Goal: Transaction & Acquisition: Obtain resource

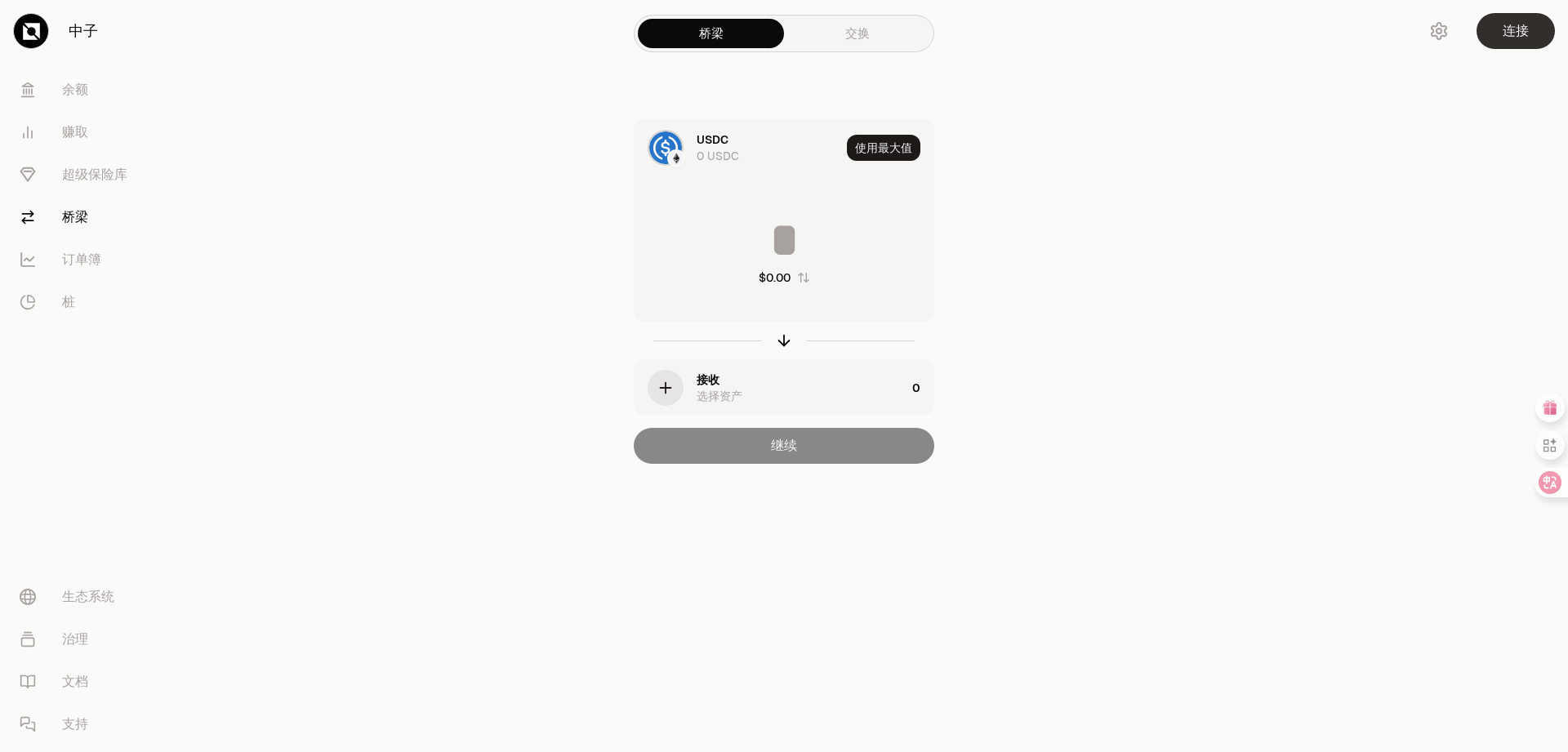
click at [1520, 28] on font "连接" at bounding box center [1515, 30] width 26 height 17
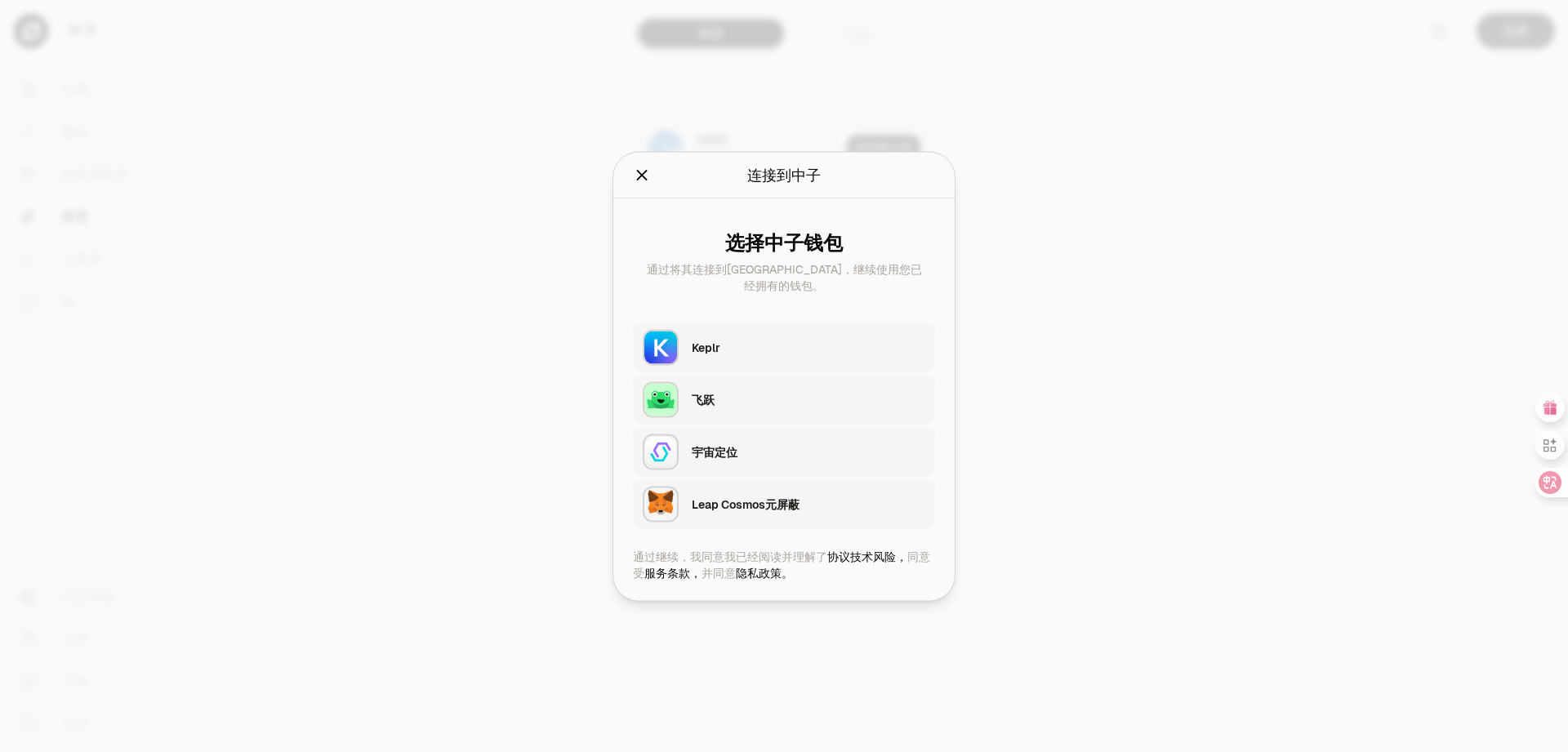
click at [693, 408] on div "飞跃" at bounding box center [809, 398] width 234 height 24
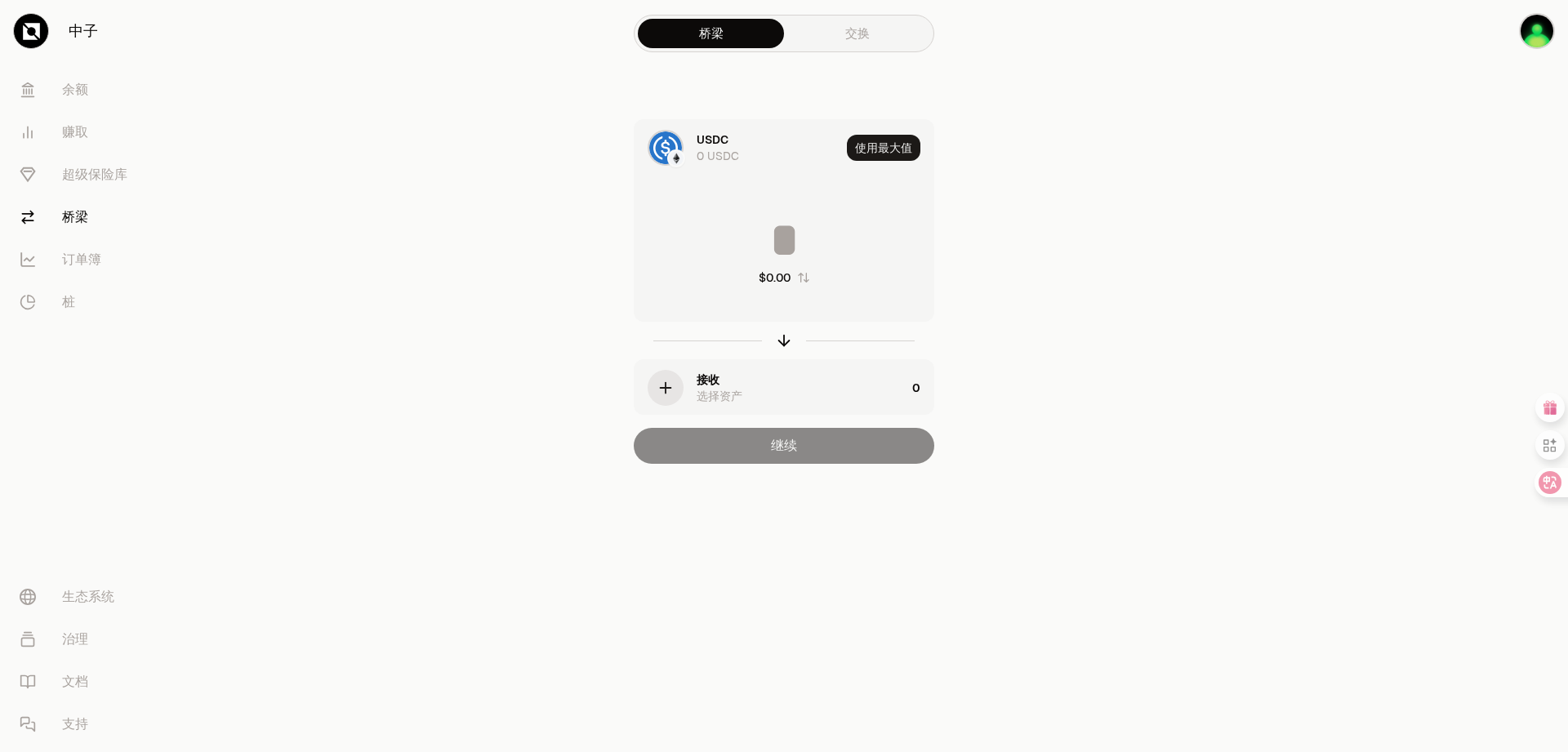
click at [800, 438] on div "继续" at bounding box center [784, 445] width 300 height 36
click at [795, 449] on div "继续" at bounding box center [784, 445] width 300 height 36
click at [674, 385] on div "button" at bounding box center [665, 387] width 36 height 36
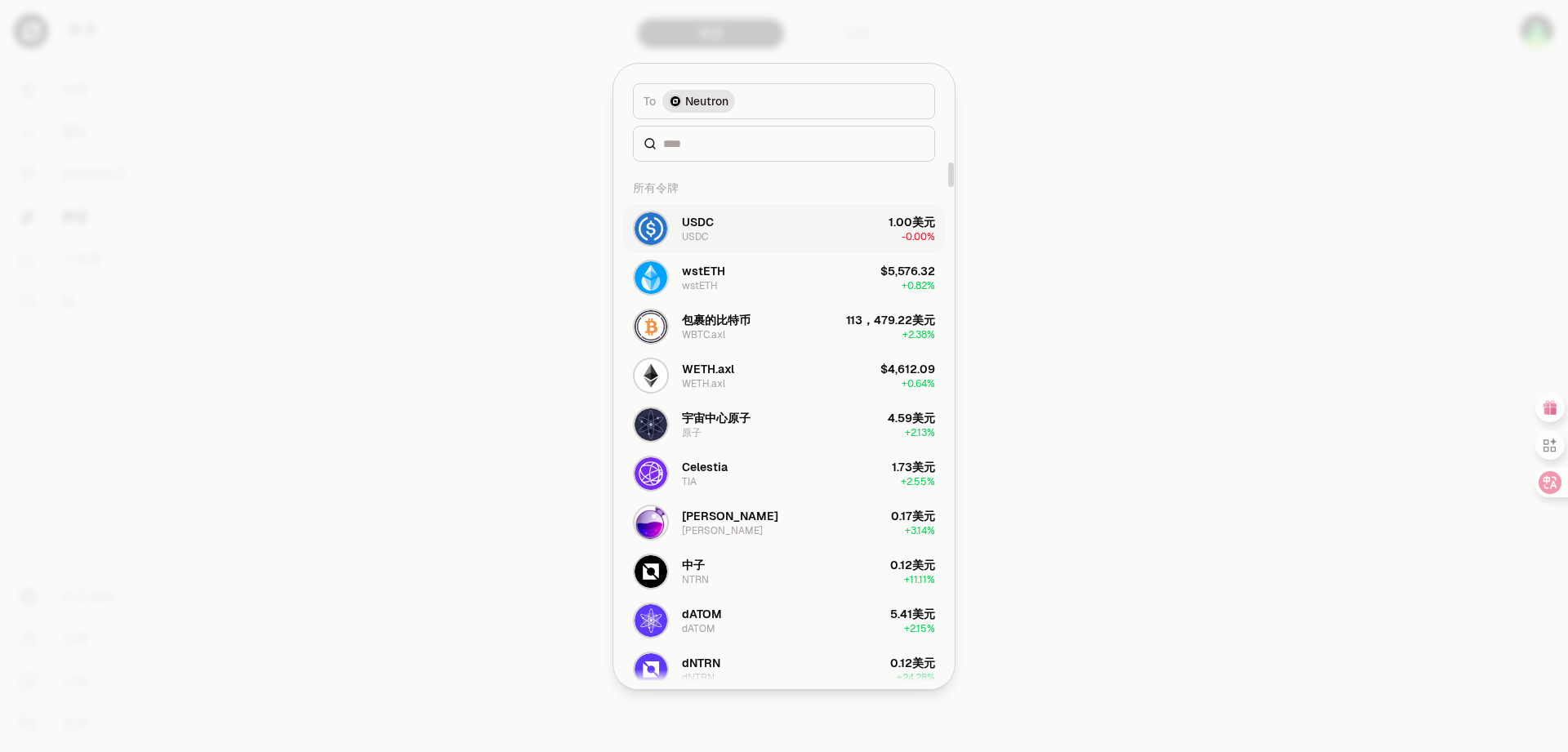
click at [652, 228] on img "button" at bounding box center [651, 229] width 33 height 33
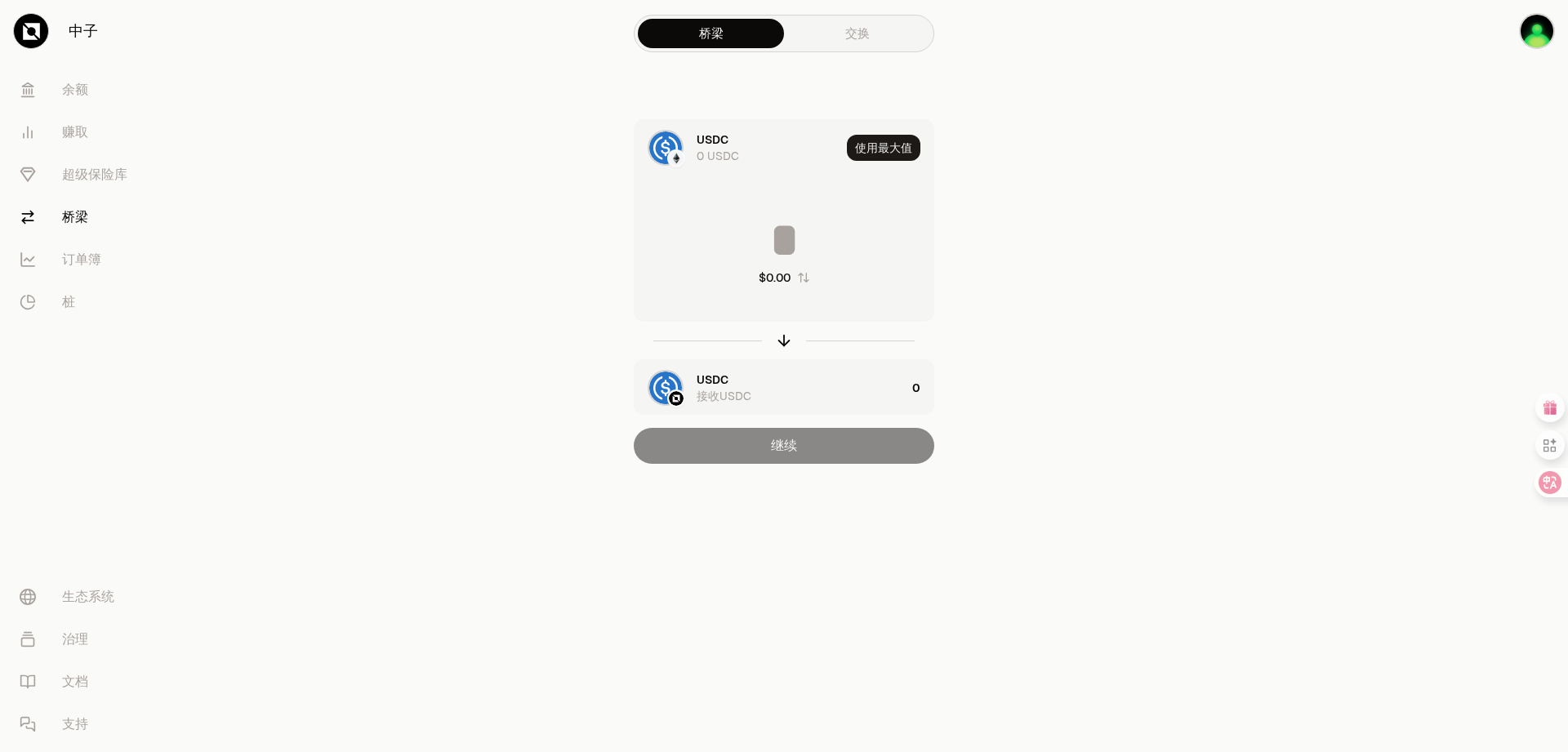
click at [783, 446] on div "继续" at bounding box center [784, 445] width 300 height 36
click at [798, 450] on div "继续" at bounding box center [784, 445] width 300 height 36
click at [880, 35] on link "交换" at bounding box center [857, 33] width 146 height 29
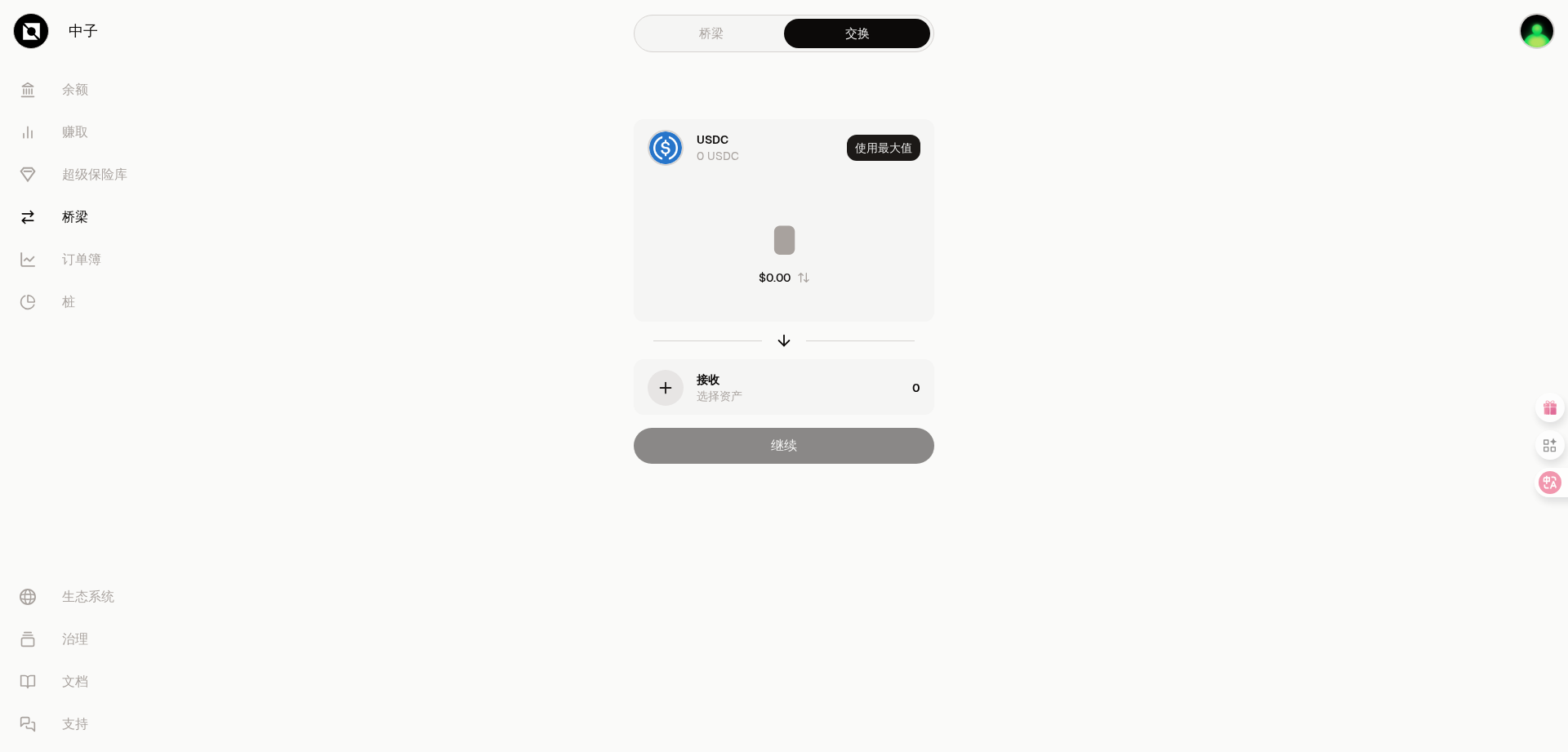
click at [671, 391] on icon "button" at bounding box center [665, 387] width 18 height 18
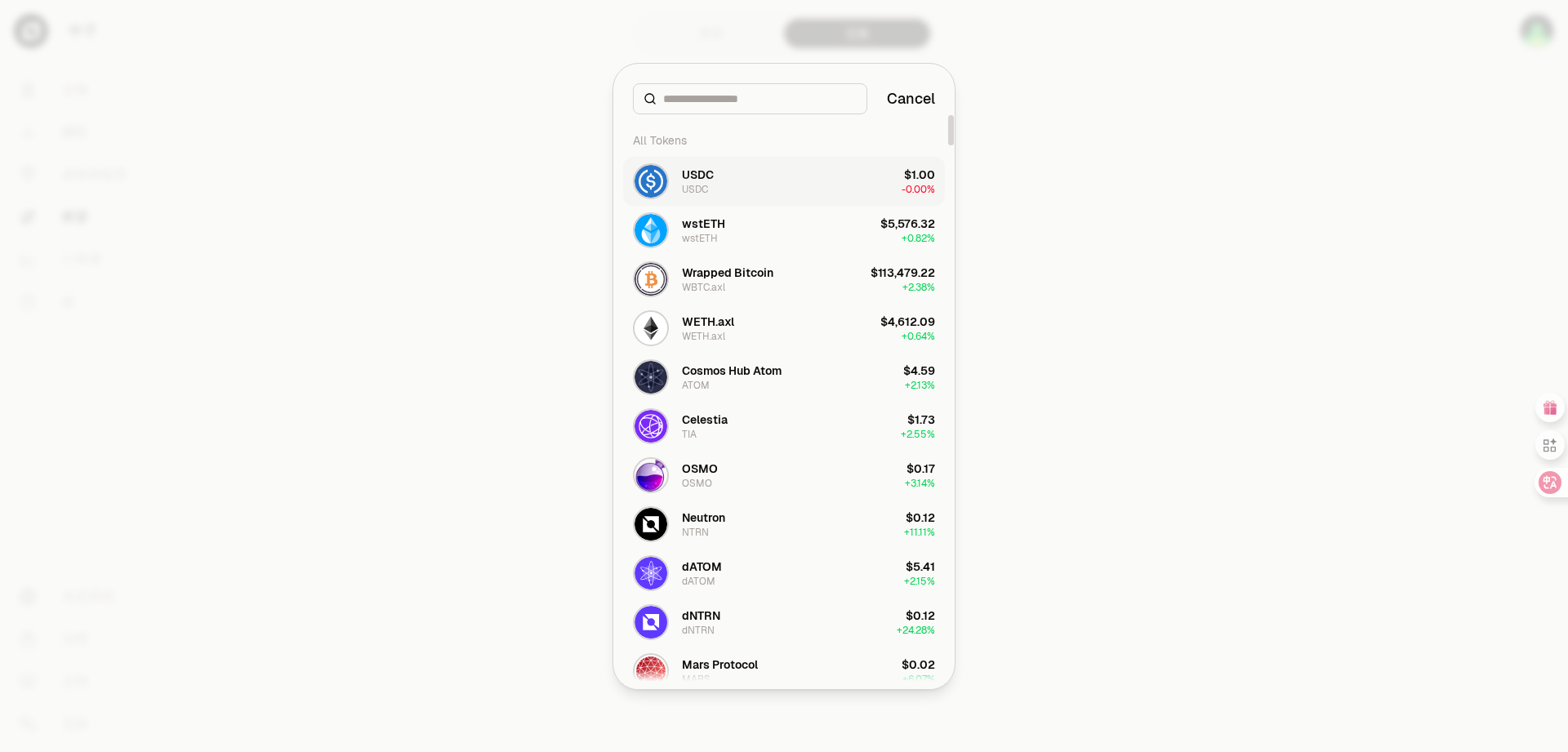
click at [694, 181] on div "USDC" at bounding box center [698, 174] width 32 height 16
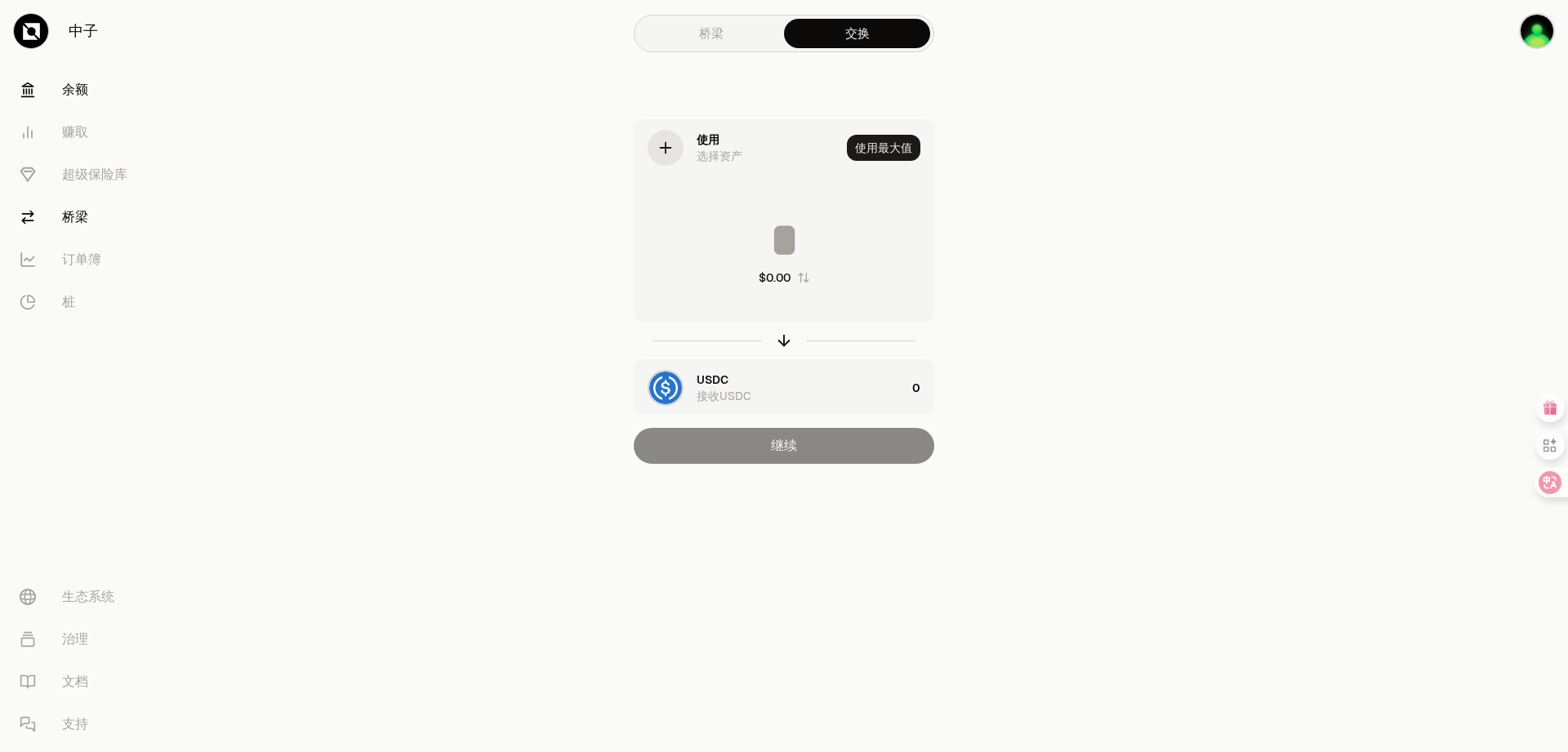
click at [71, 99] on font "余额" at bounding box center [75, 89] width 26 height 19
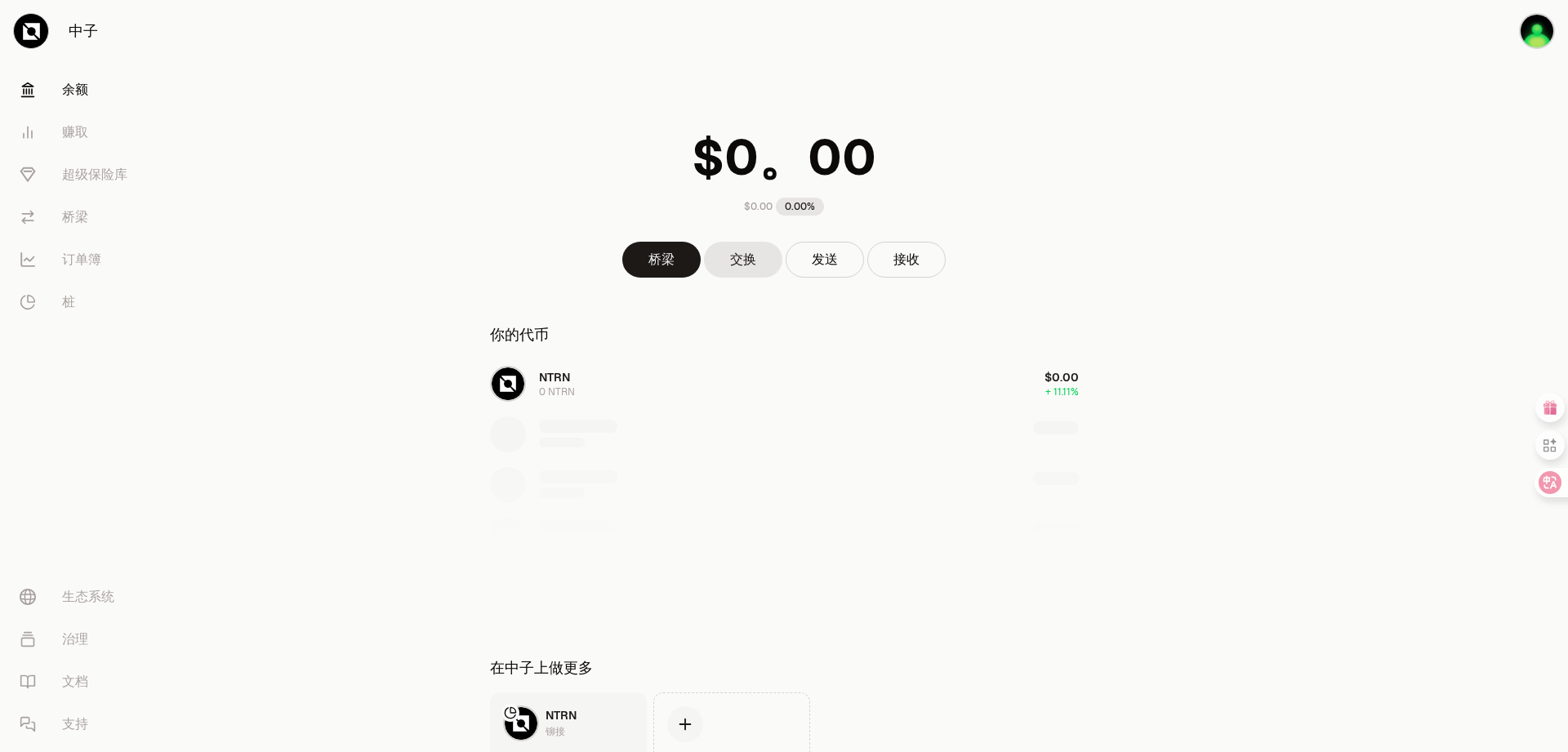
scroll to position [136, 0]
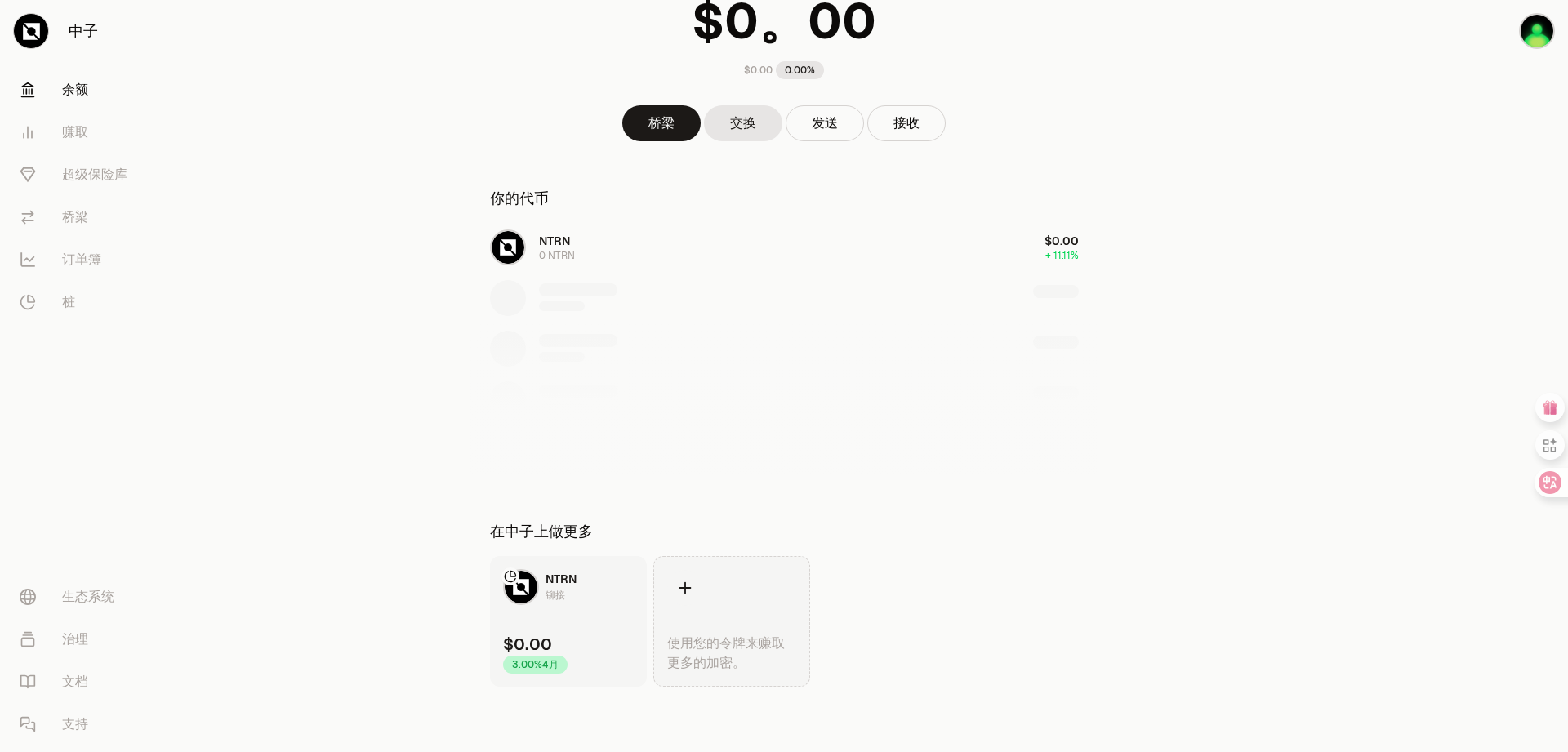
click at [680, 591] on icon at bounding box center [684, 587] width 18 height 18
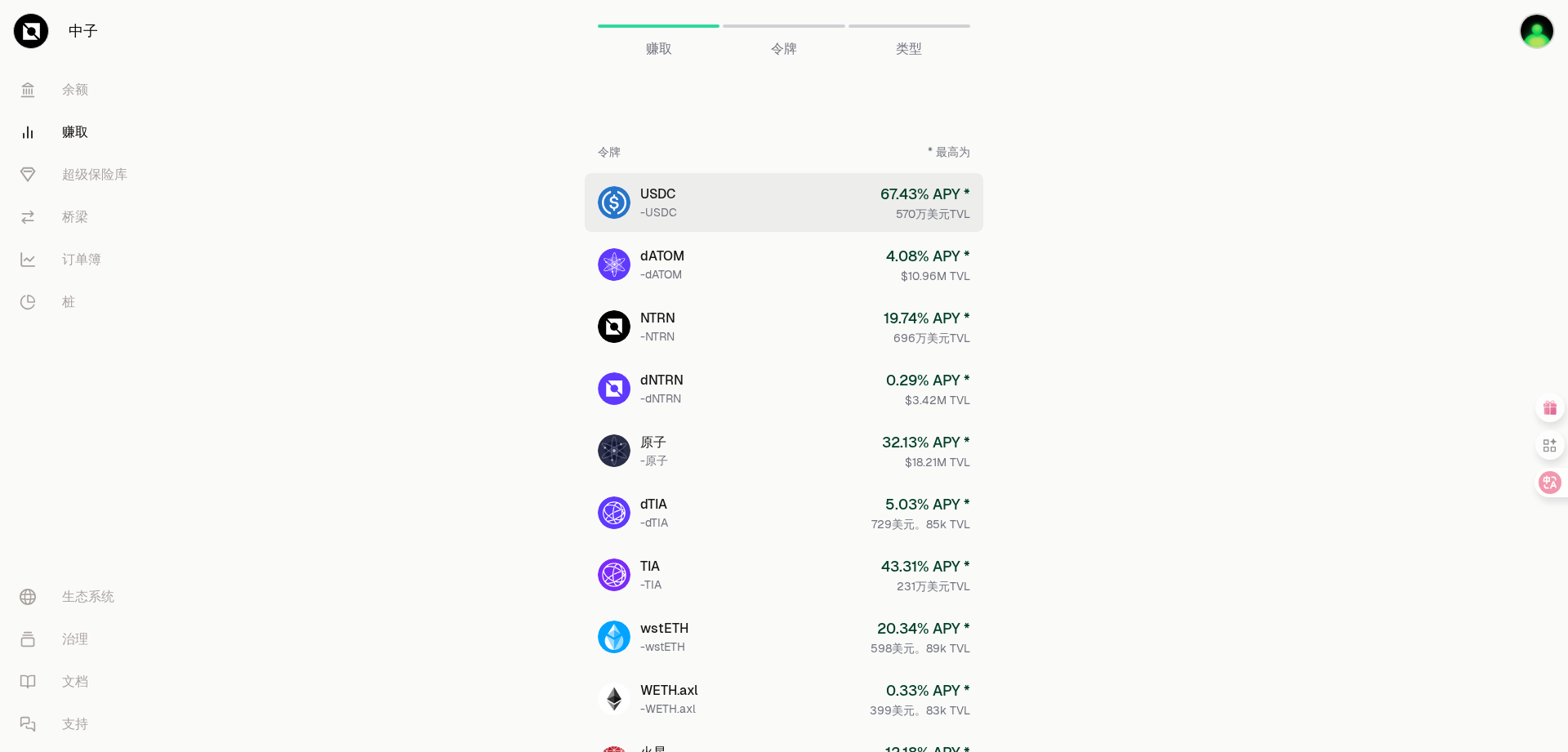
click at [675, 213] on font "-USDC" at bounding box center [659, 212] width 37 height 14
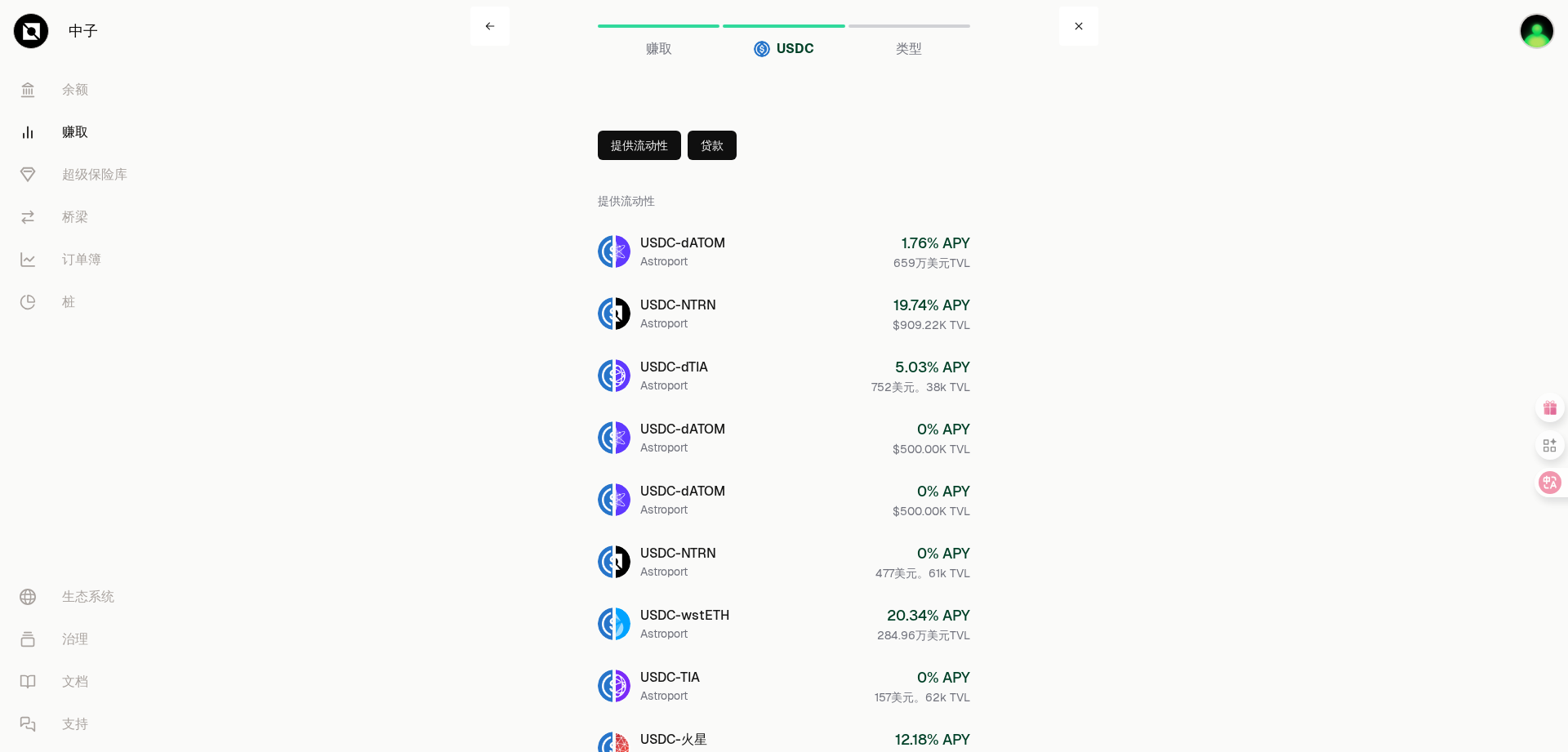
click at [1090, 30] on link at bounding box center [1079, 26] width 40 height 39
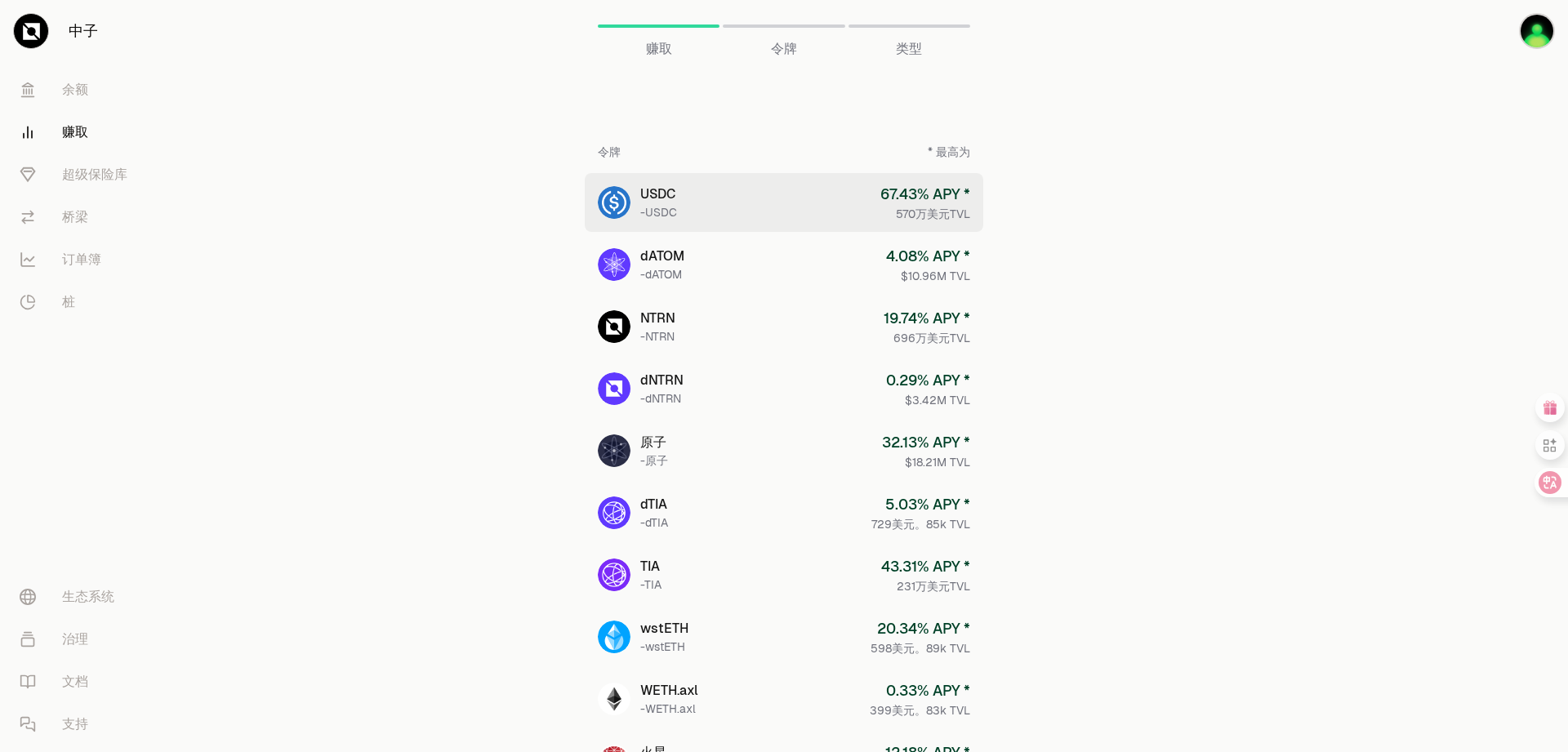
click at [664, 202] on div "USDC -USDC" at bounding box center [659, 202] width 37 height 36
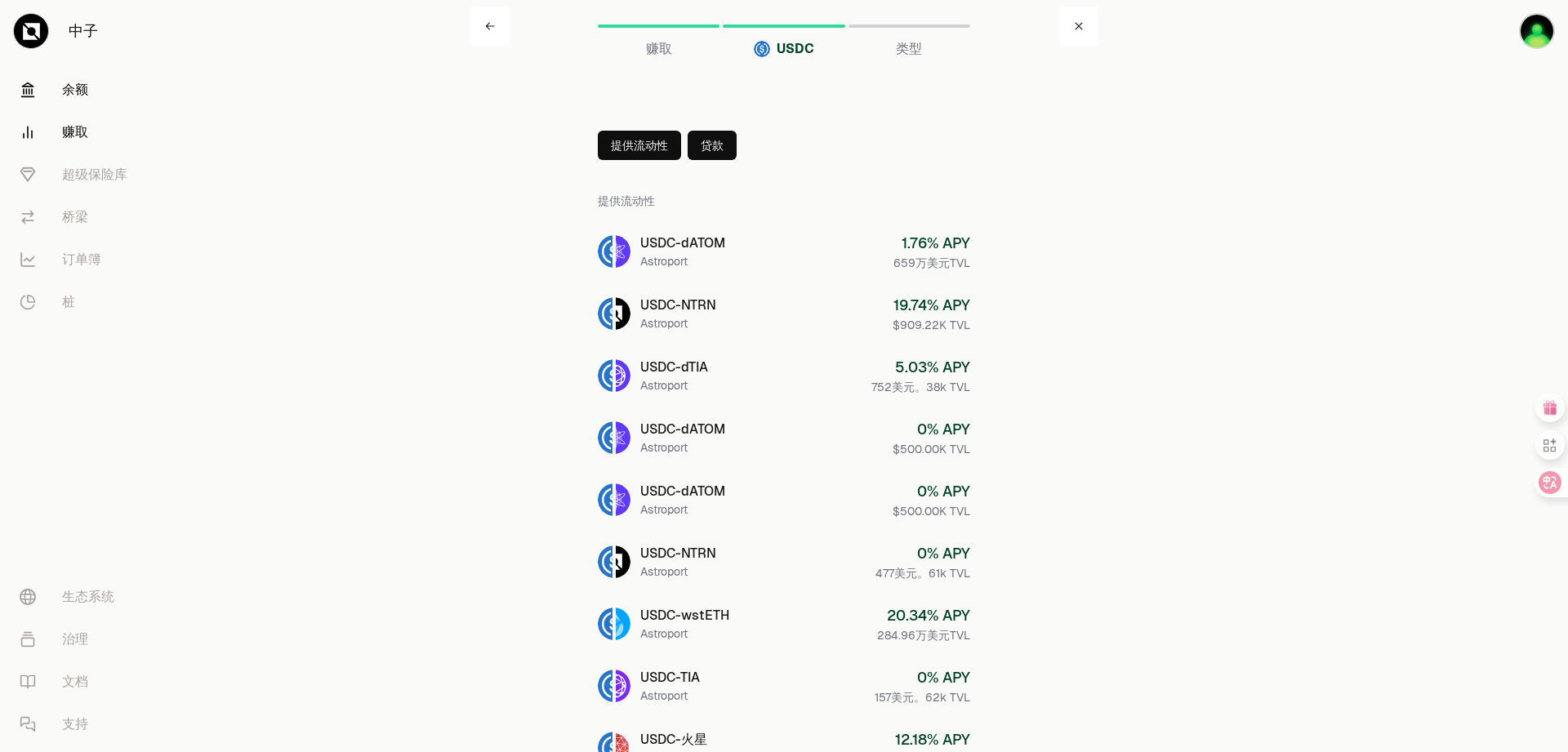
click at [71, 93] on font "余额" at bounding box center [75, 89] width 26 height 17
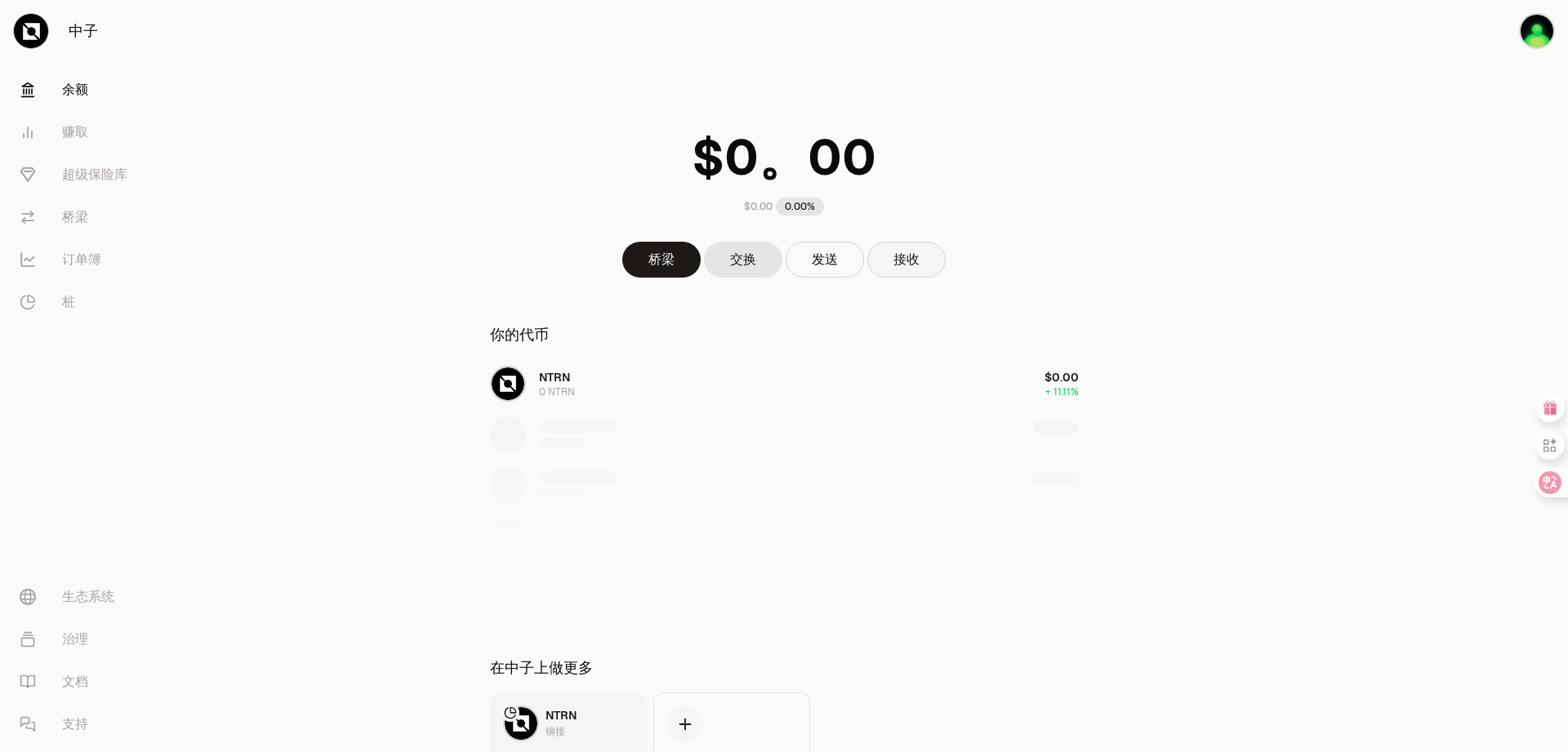
click at [892, 270] on button "接收" at bounding box center [906, 260] width 78 height 36
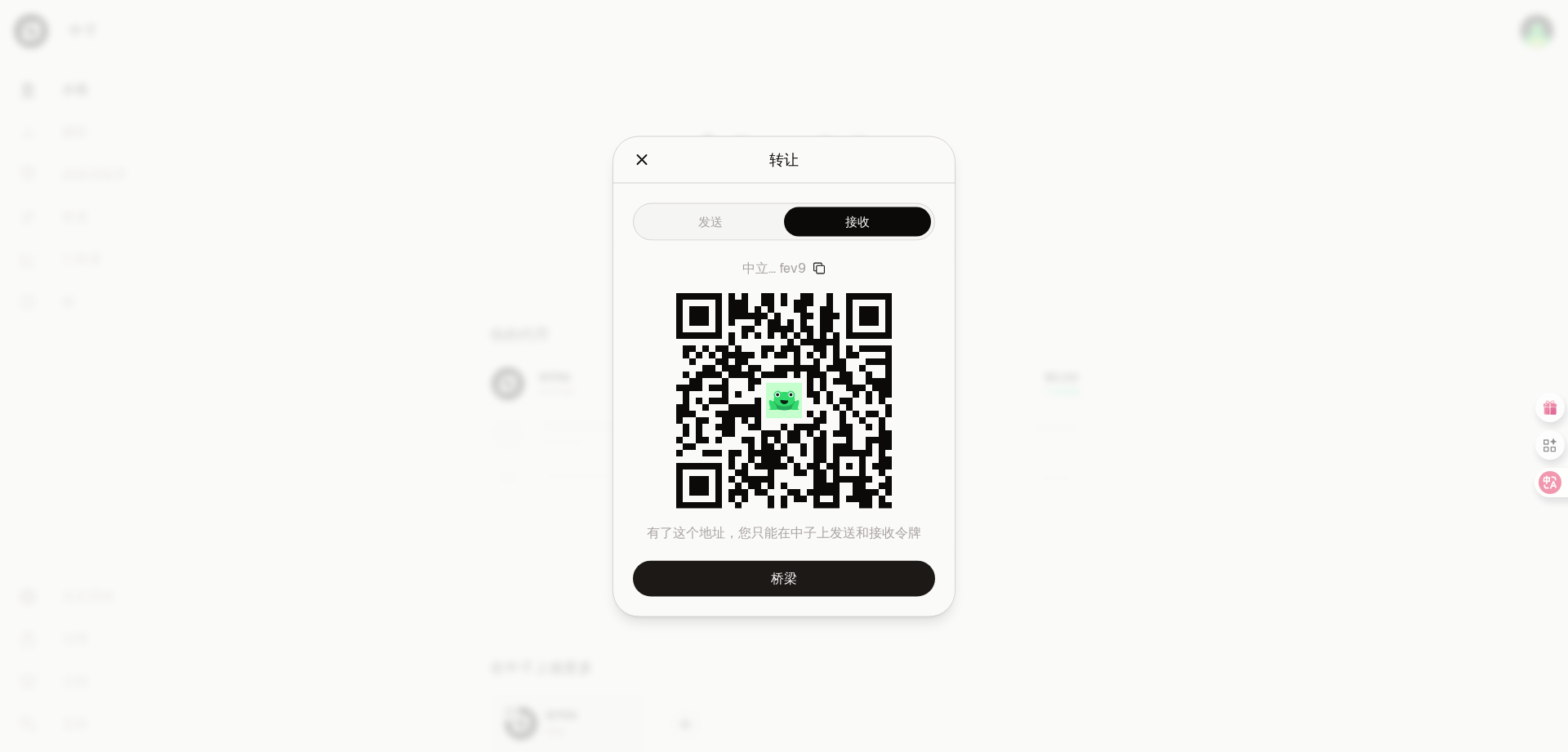
click at [634, 162] on icon "关闭" at bounding box center [641, 159] width 18 height 18
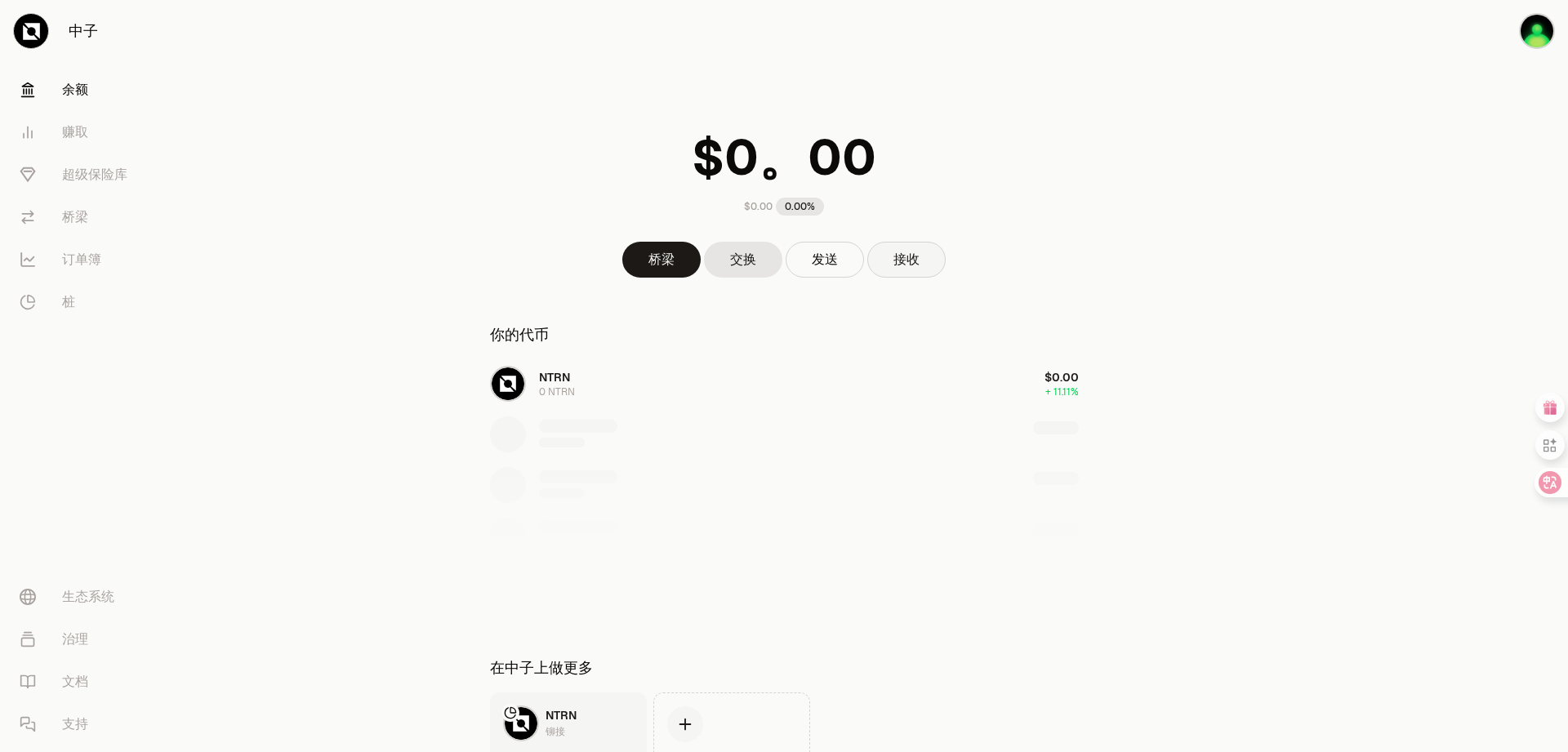
click at [915, 254] on font "接收" at bounding box center [906, 259] width 26 height 17
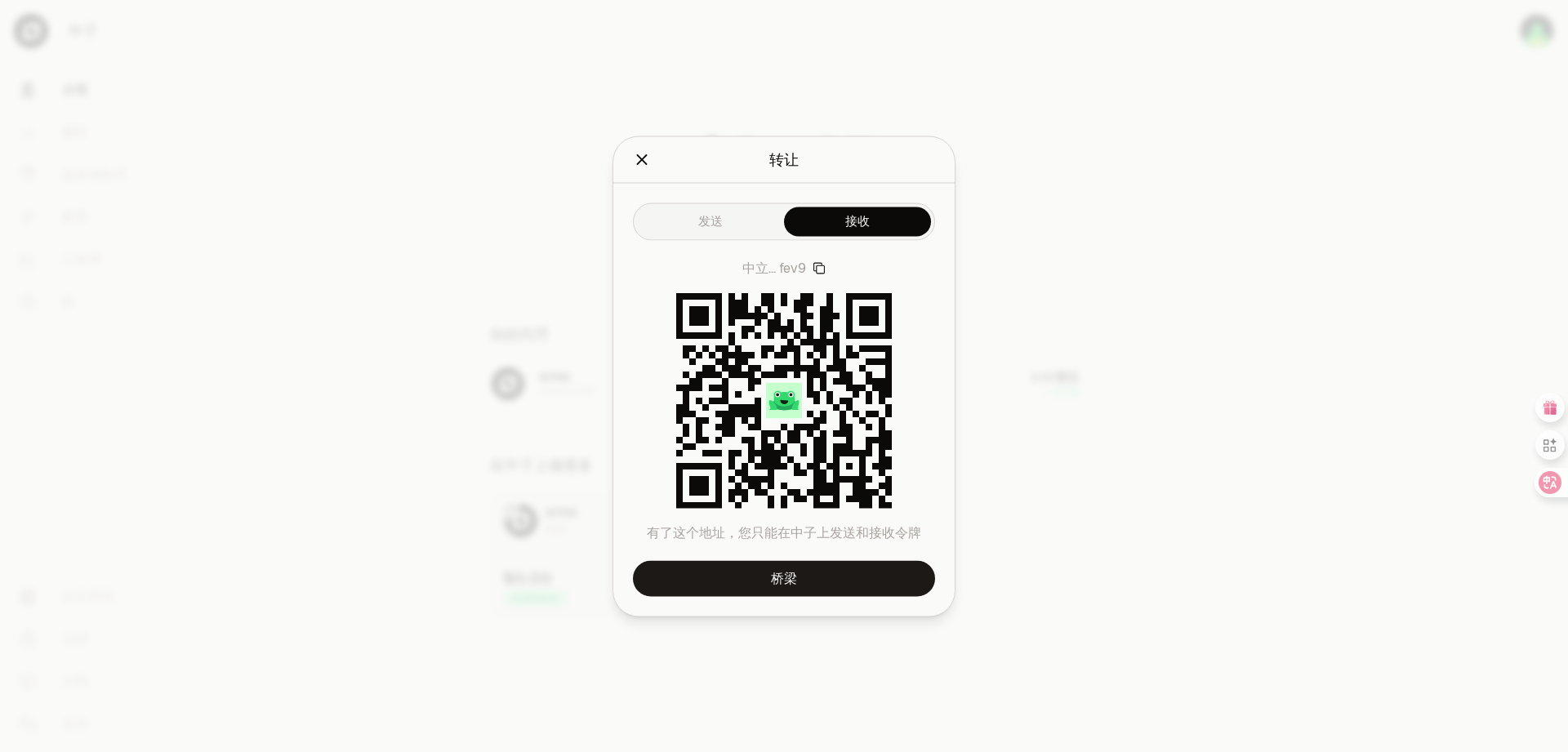
click at [700, 214] on button "发送" at bounding box center [710, 221] width 147 height 29
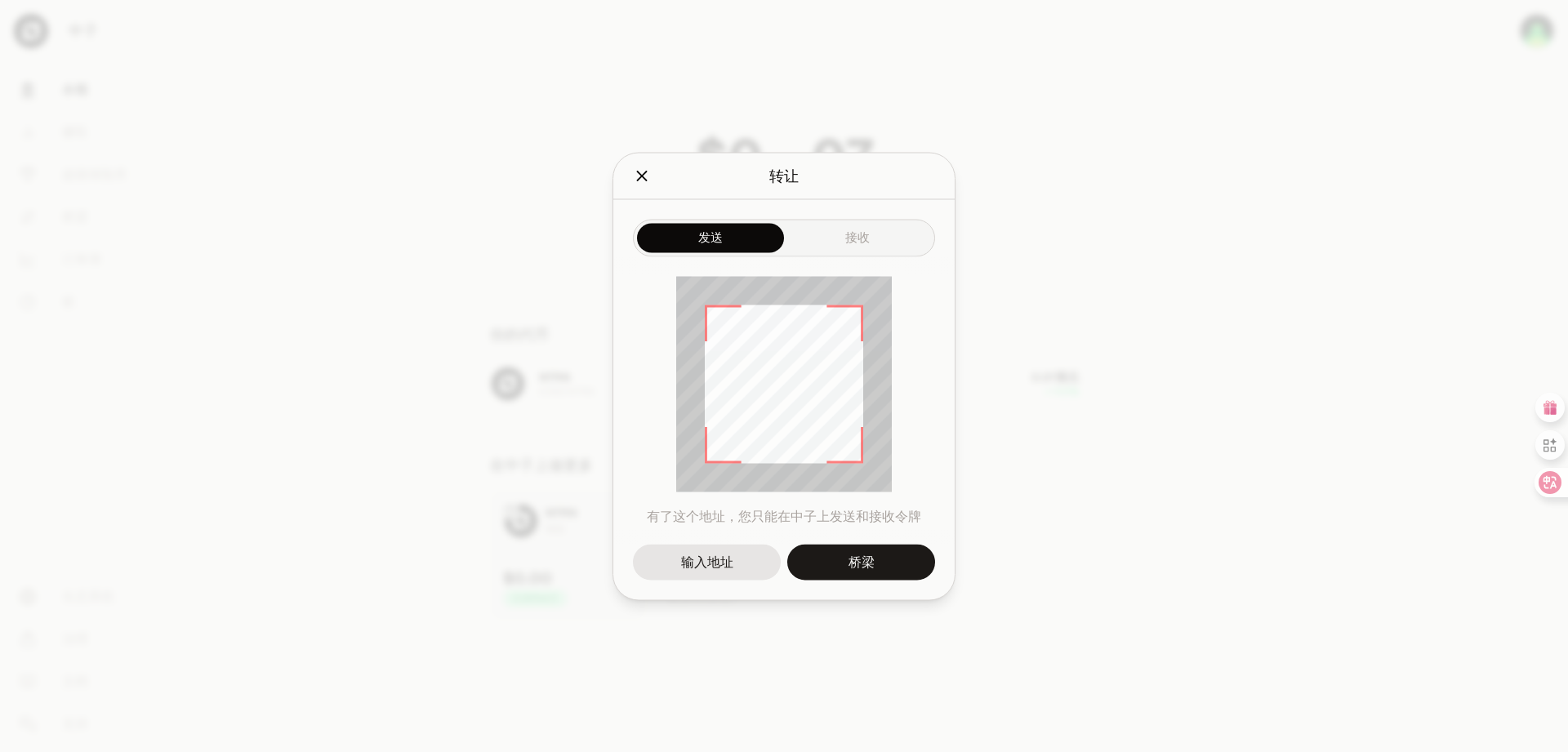
click at [882, 250] on div "发送 接收 有了这个地址，您只能在中子上发送和接收令牌 输入地址 桥梁" at bounding box center [784, 399] width 341 height 400
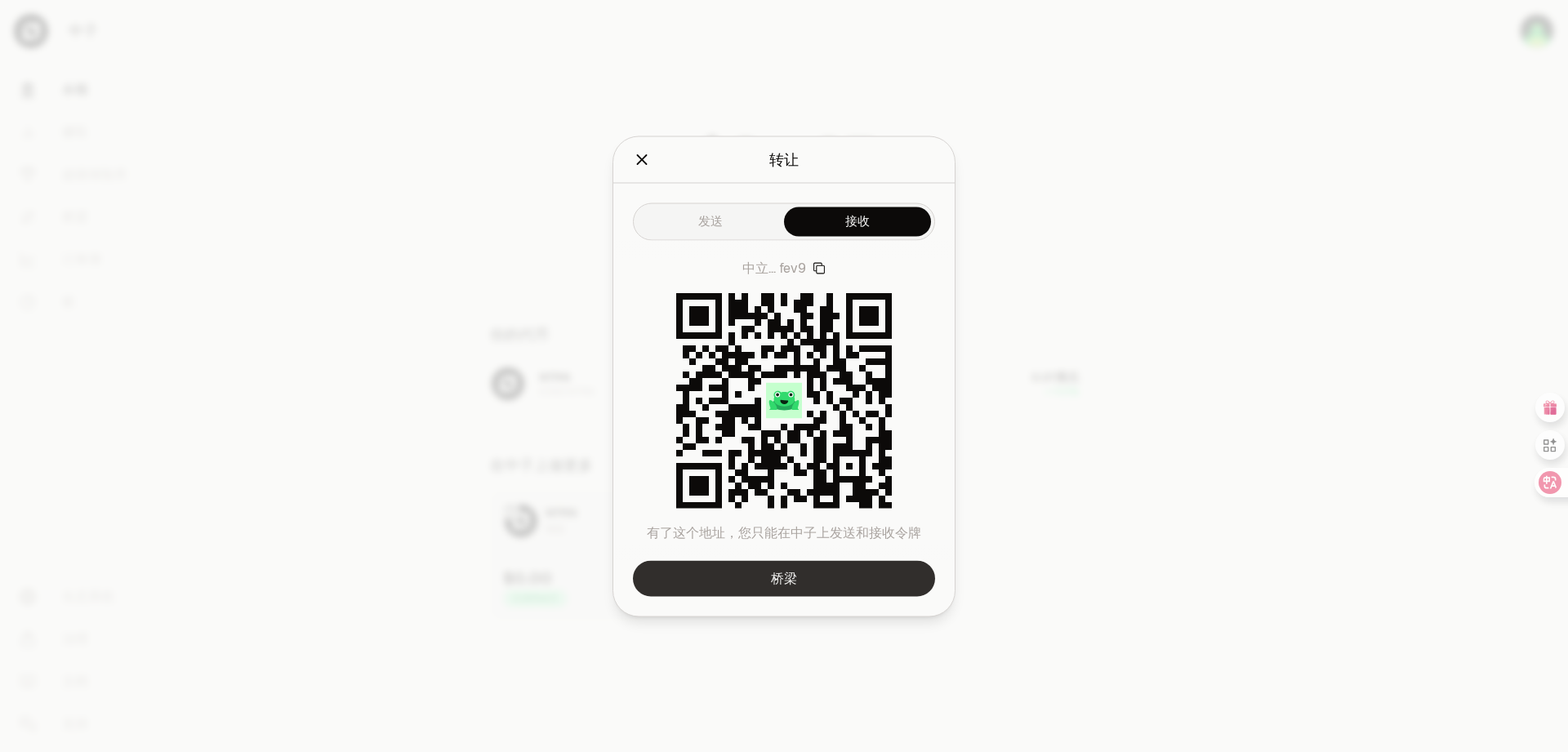
click at [793, 579] on font "桥梁" at bounding box center [784, 577] width 26 height 17
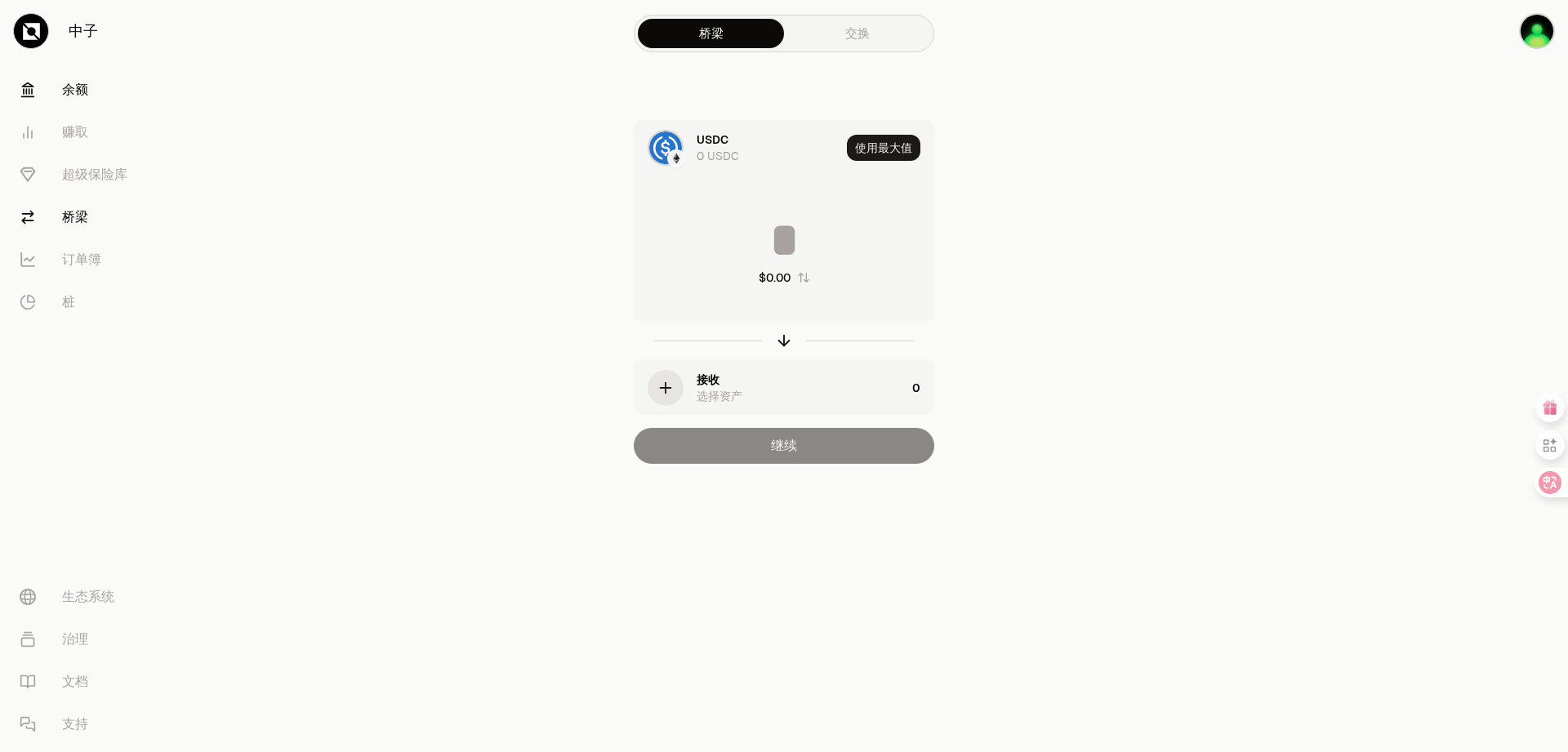
click at [73, 93] on font "余额" at bounding box center [75, 89] width 26 height 17
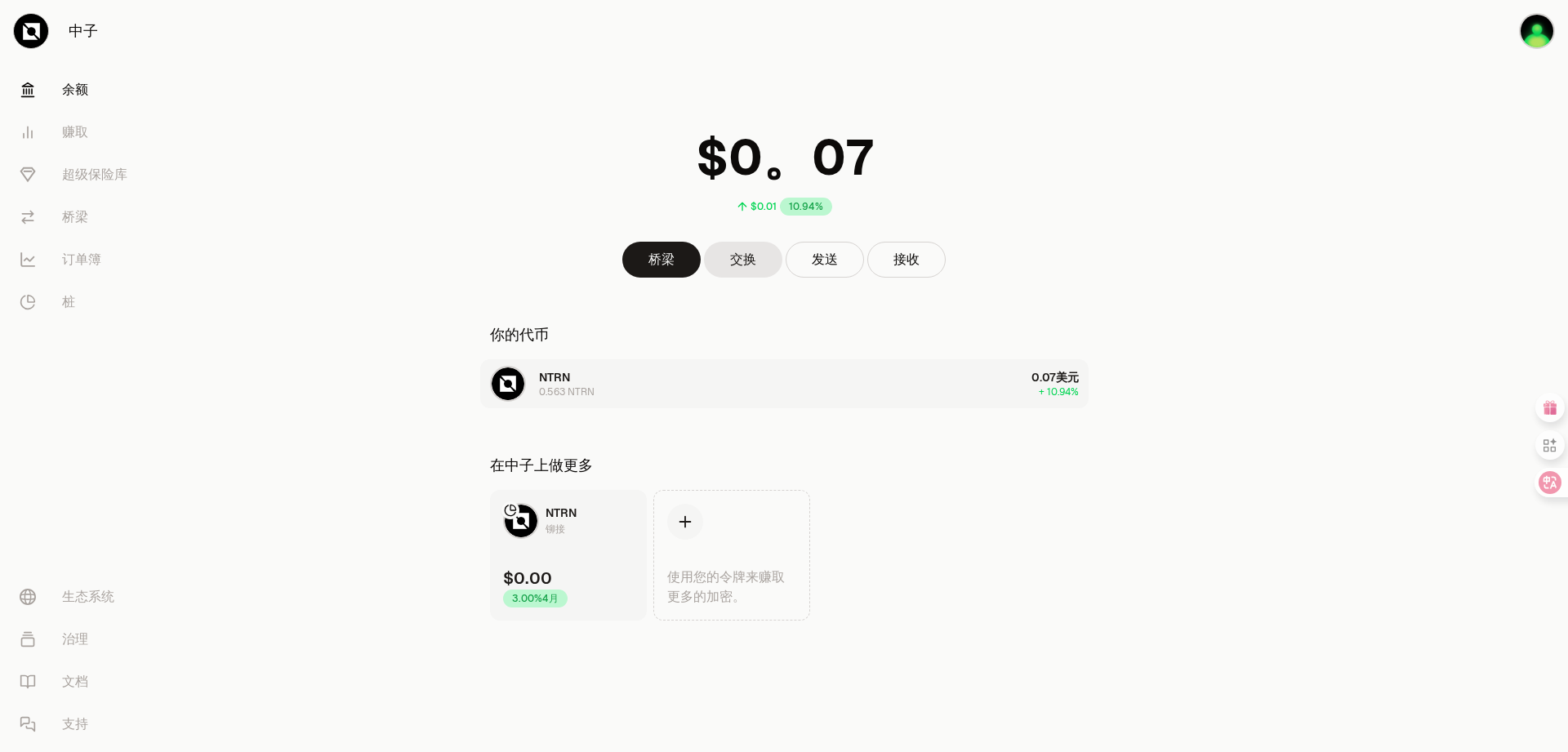
click at [553, 372] on font "NTRN" at bounding box center [554, 376] width 31 height 14
